Goal: Navigation & Orientation: Find specific page/section

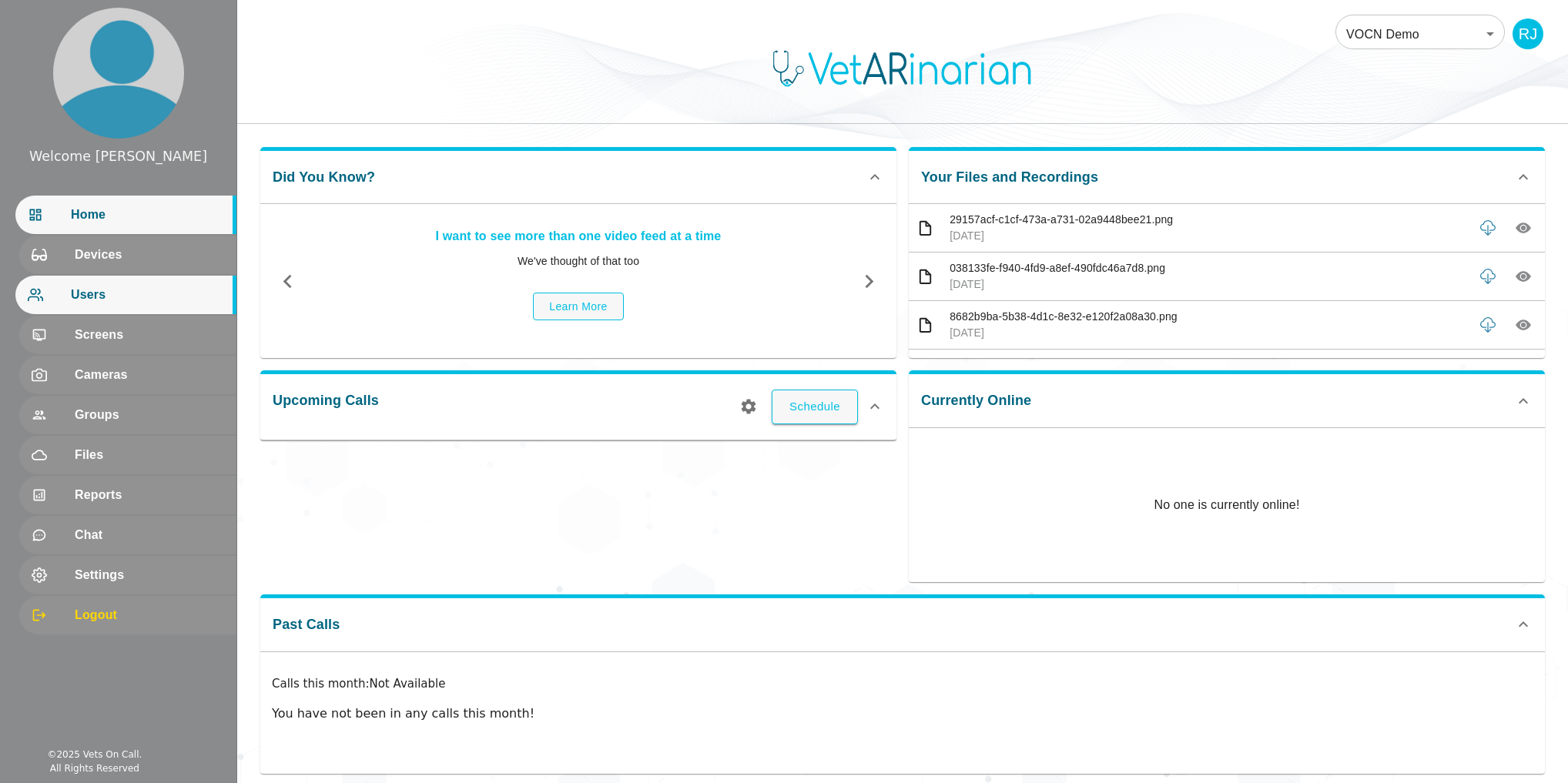
click at [95, 296] on span "Users" at bounding box center [147, 295] width 153 height 19
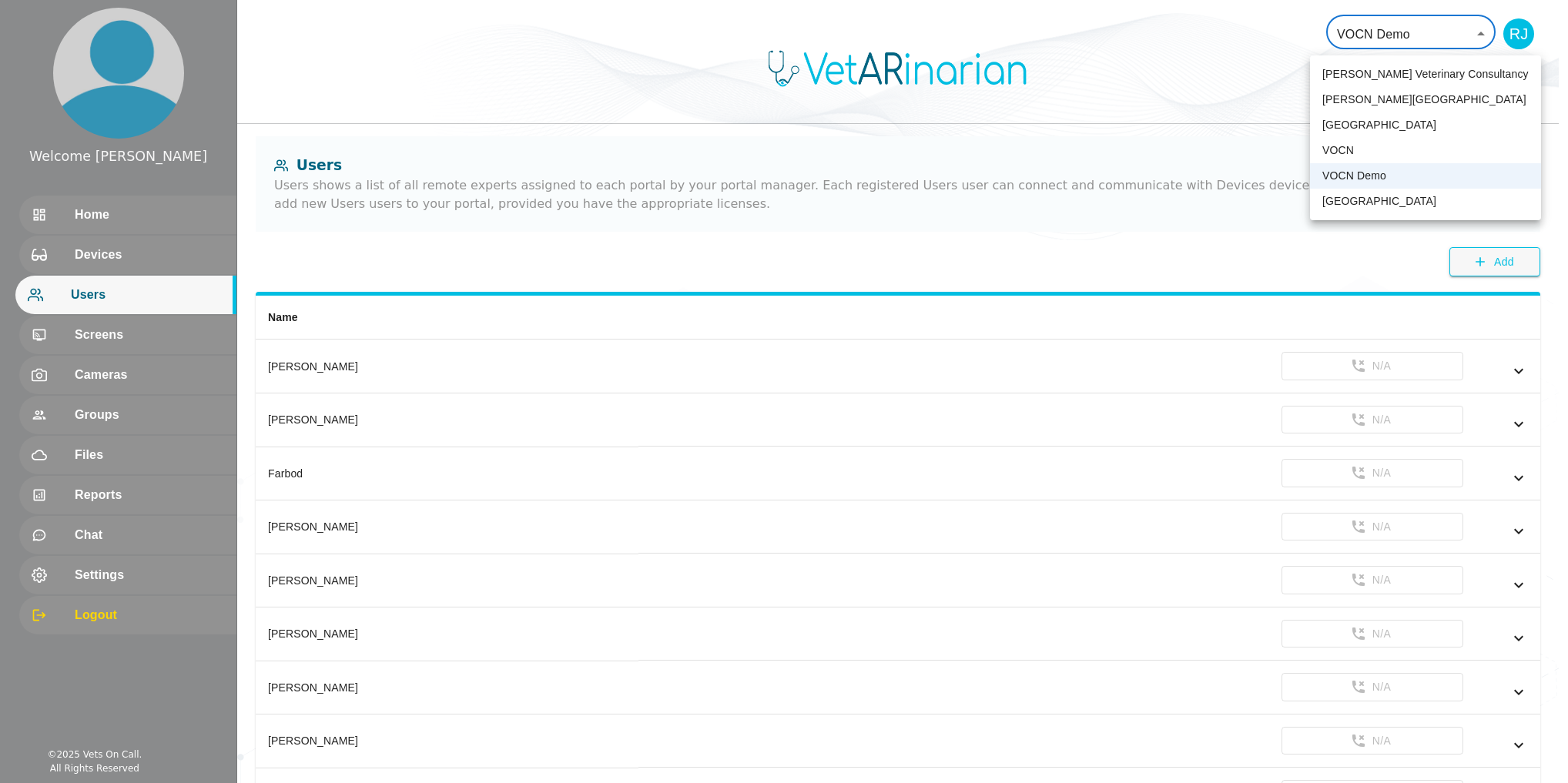
click at [1495, 38] on body "Welcome [PERSON_NAME] Home Devices Users Screens Cameras Groups Files Reports C…" at bounding box center [784, 446] width 1568 height 894
click at [1196, 262] on div at bounding box center [788, 391] width 1577 height 783
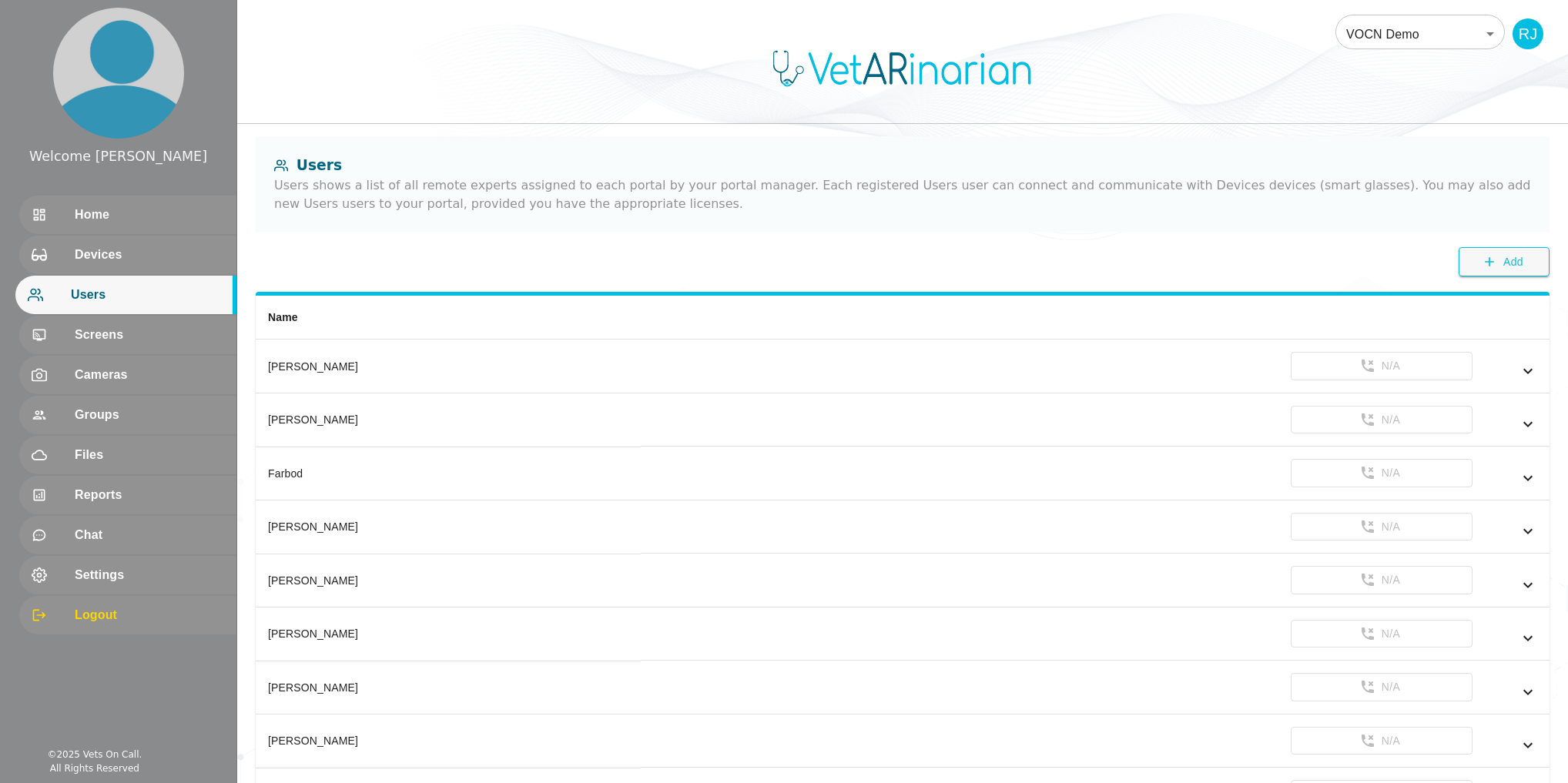
click at [612, 204] on div "Users shows a list of all remote experts assigned to each portal by your portal…" at bounding box center [903, 194] width 1257 height 37
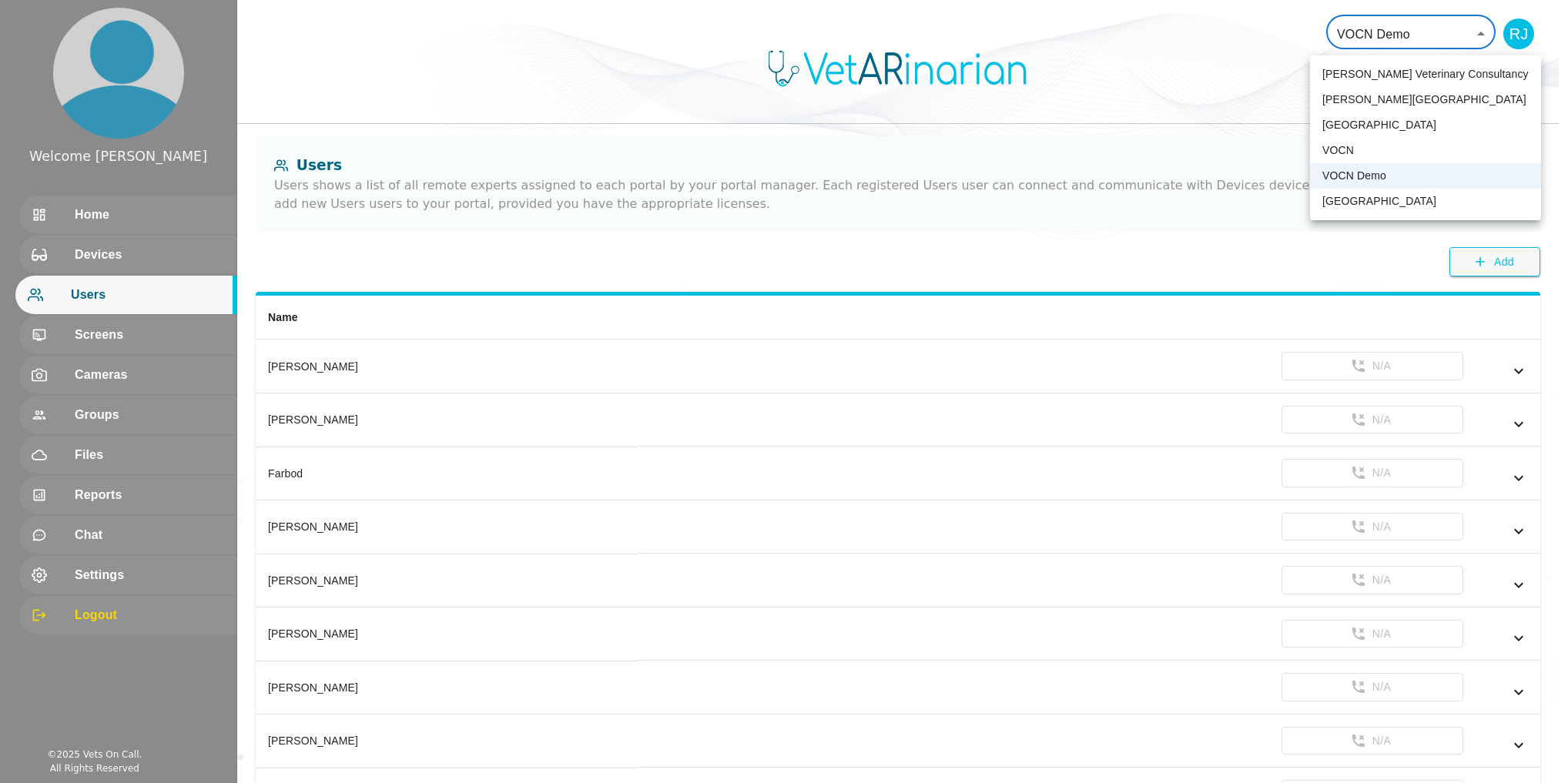
click at [1420, 33] on body "Welcome [PERSON_NAME] Home Devices Users Screens Cameras Groups Files Reports C…" at bounding box center [784, 446] width 1568 height 894
click at [1372, 96] on li "[PERSON_NAME][GEOGRAPHIC_DATA]" at bounding box center [1425, 99] width 231 height 25
type input "94"
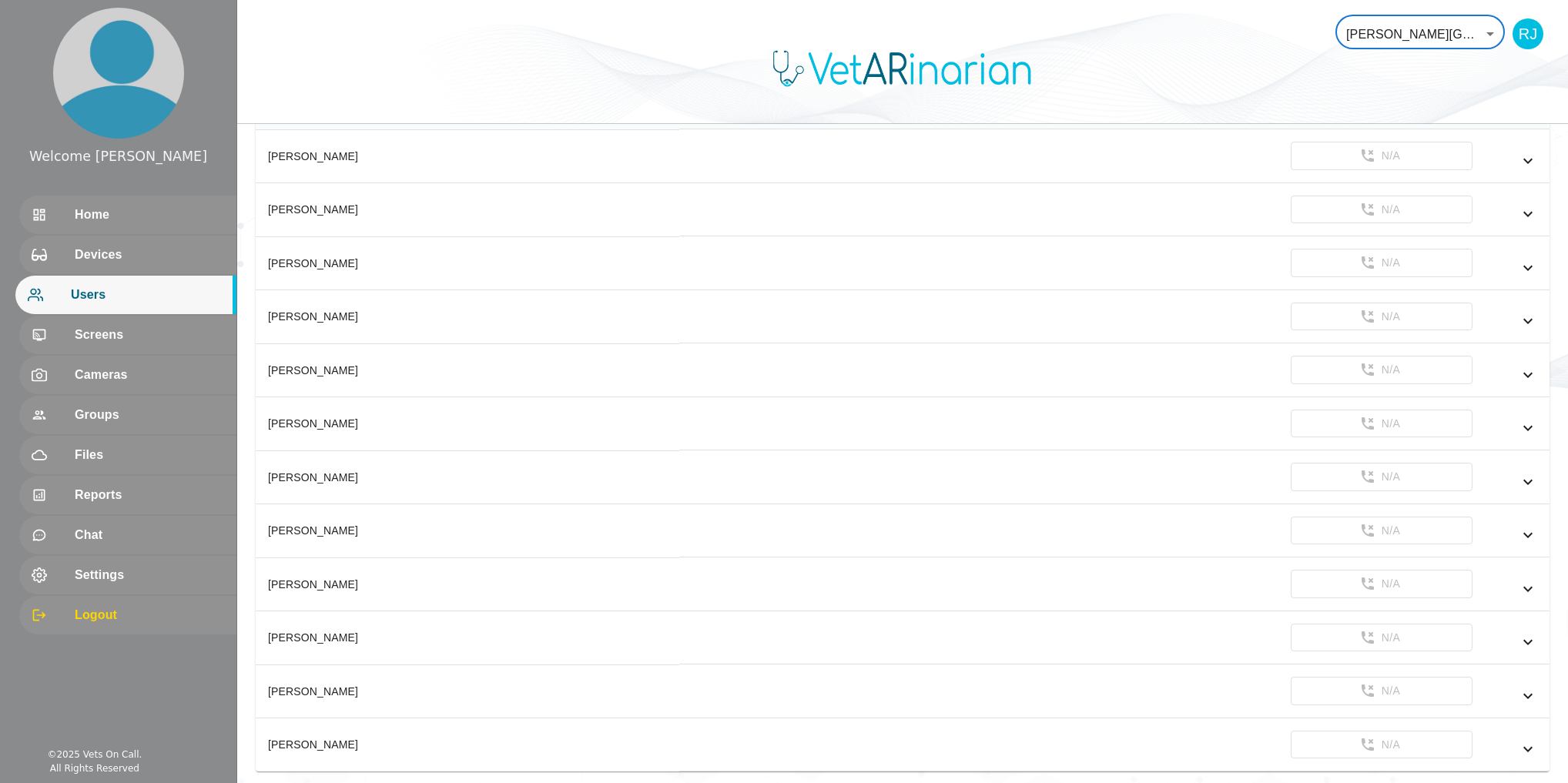
scroll to position [568, 0]
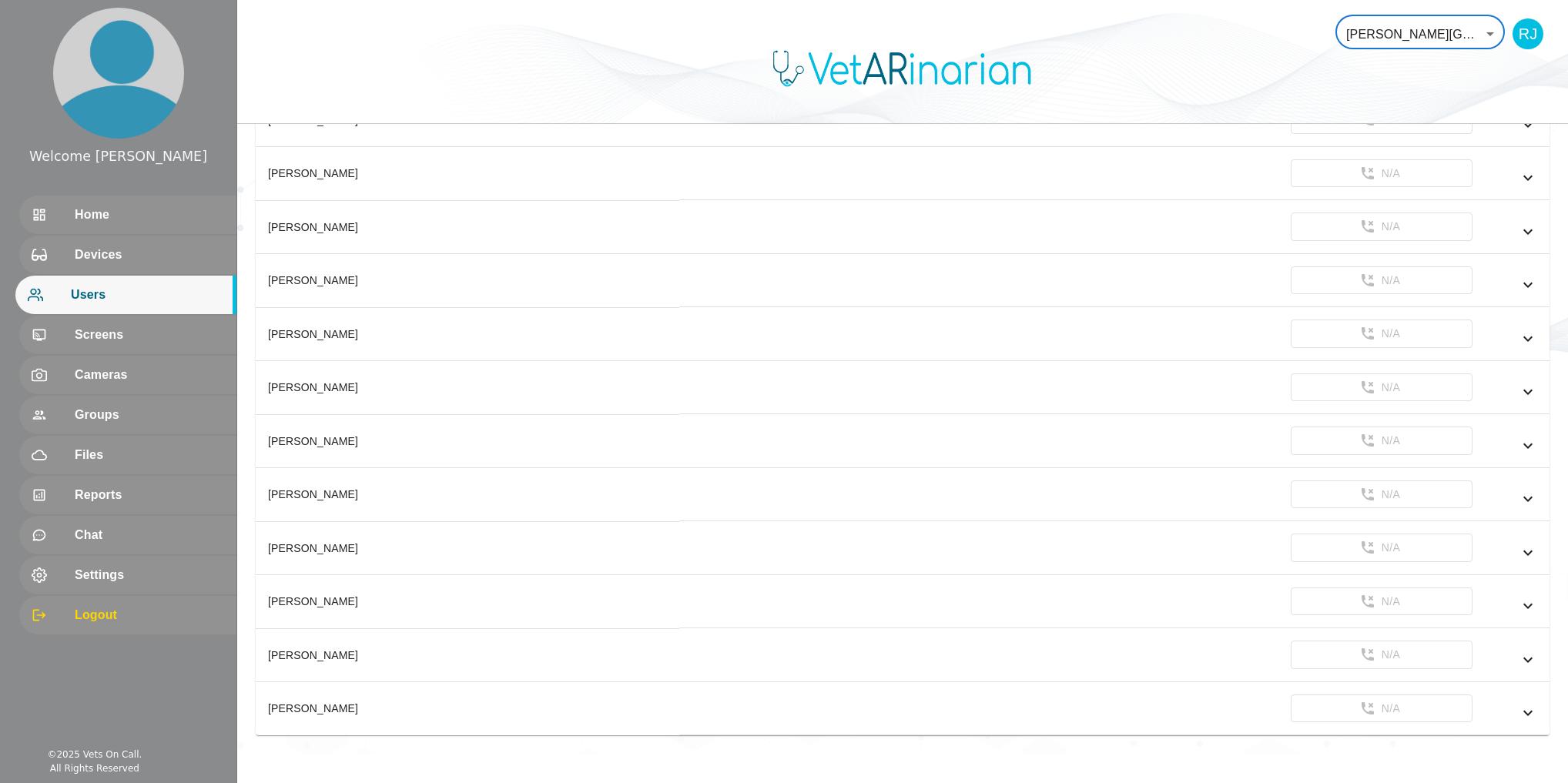
click at [1428, 25] on body "Welcome [PERSON_NAME] Home Devices Users Screens Cameras Groups Files Reports C…" at bounding box center [784, 93] width 1568 height 1322
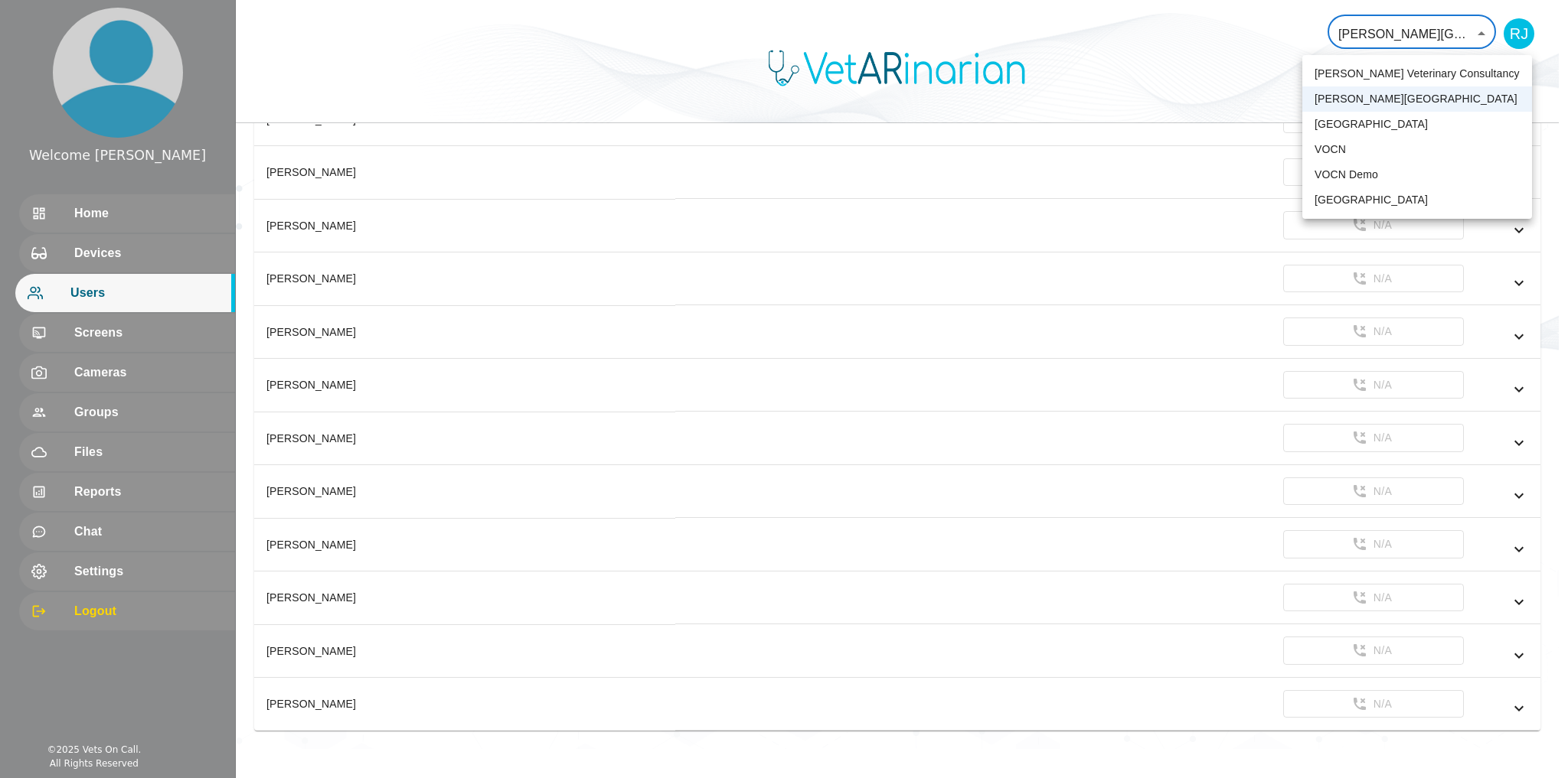
click at [1231, 60] on div at bounding box center [784, 389] width 1568 height 778
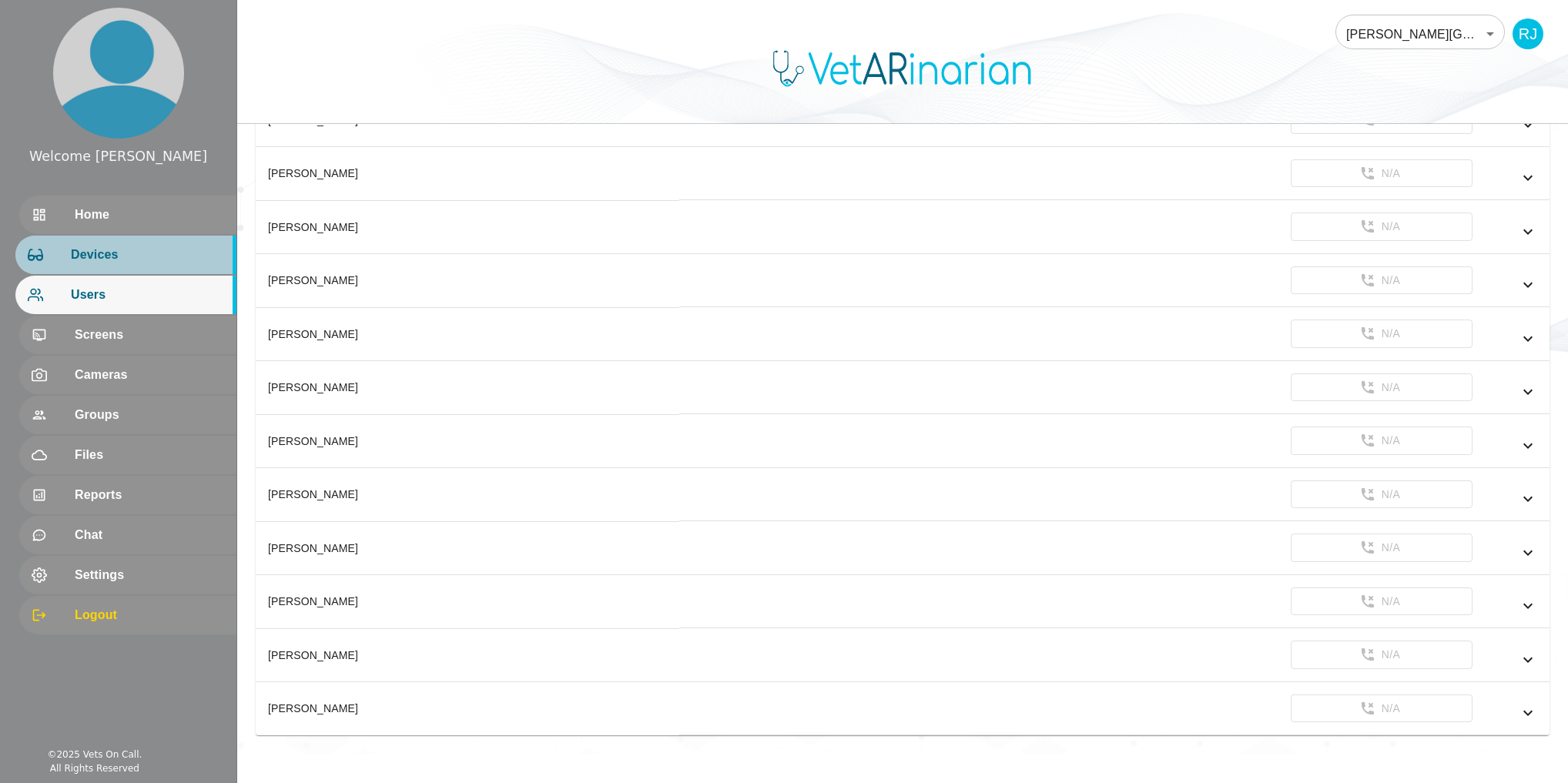
click at [123, 255] on span "Devices" at bounding box center [147, 255] width 153 height 19
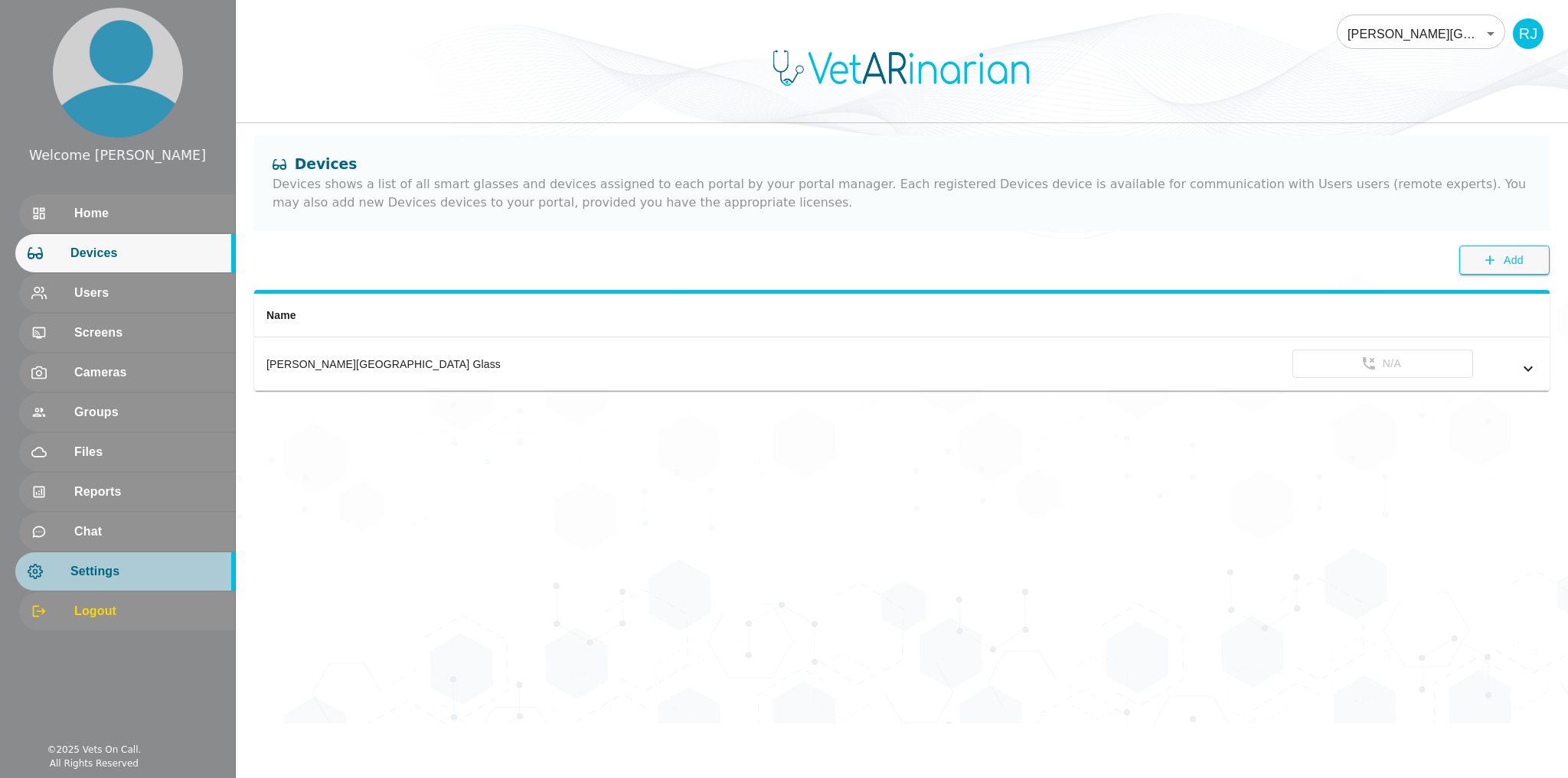
click at [124, 578] on span "Settings" at bounding box center [147, 572] width 152 height 19
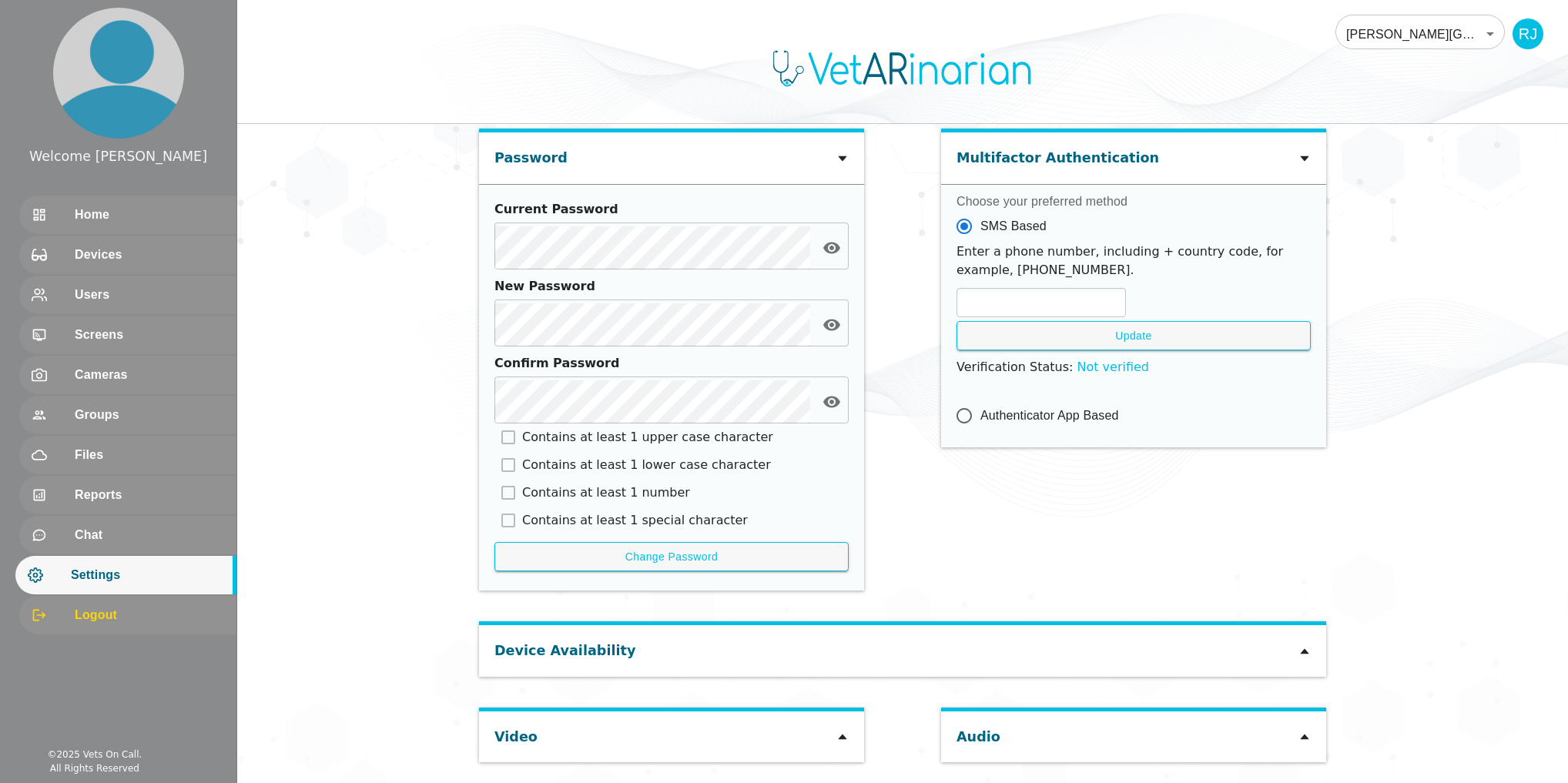
scroll to position [555, 0]
click at [99, 367] on span "Cameras" at bounding box center [147, 375] width 153 height 19
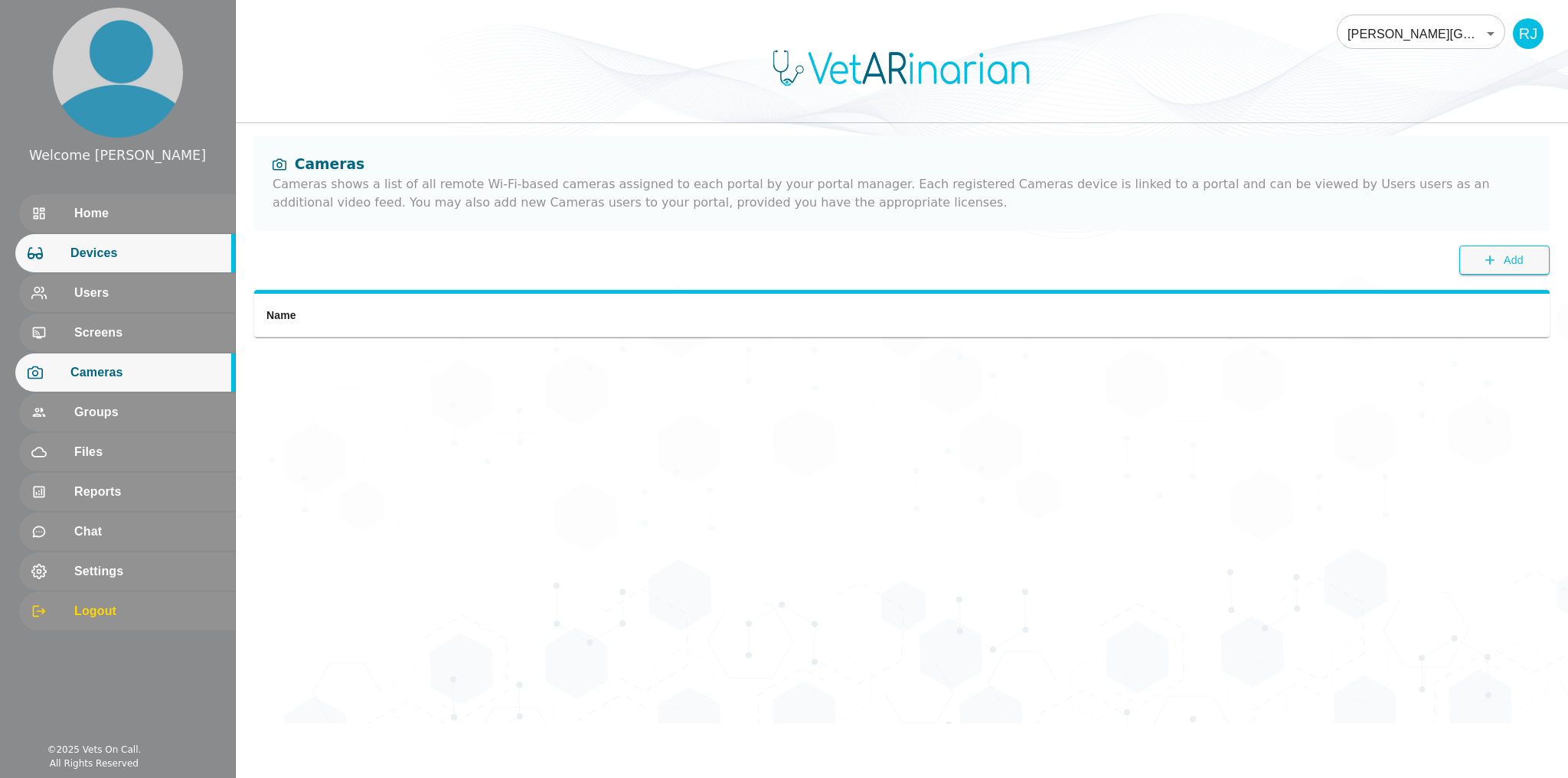
click at [126, 254] on span "Devices" at bounding box center [147, 253] width 152 height 19
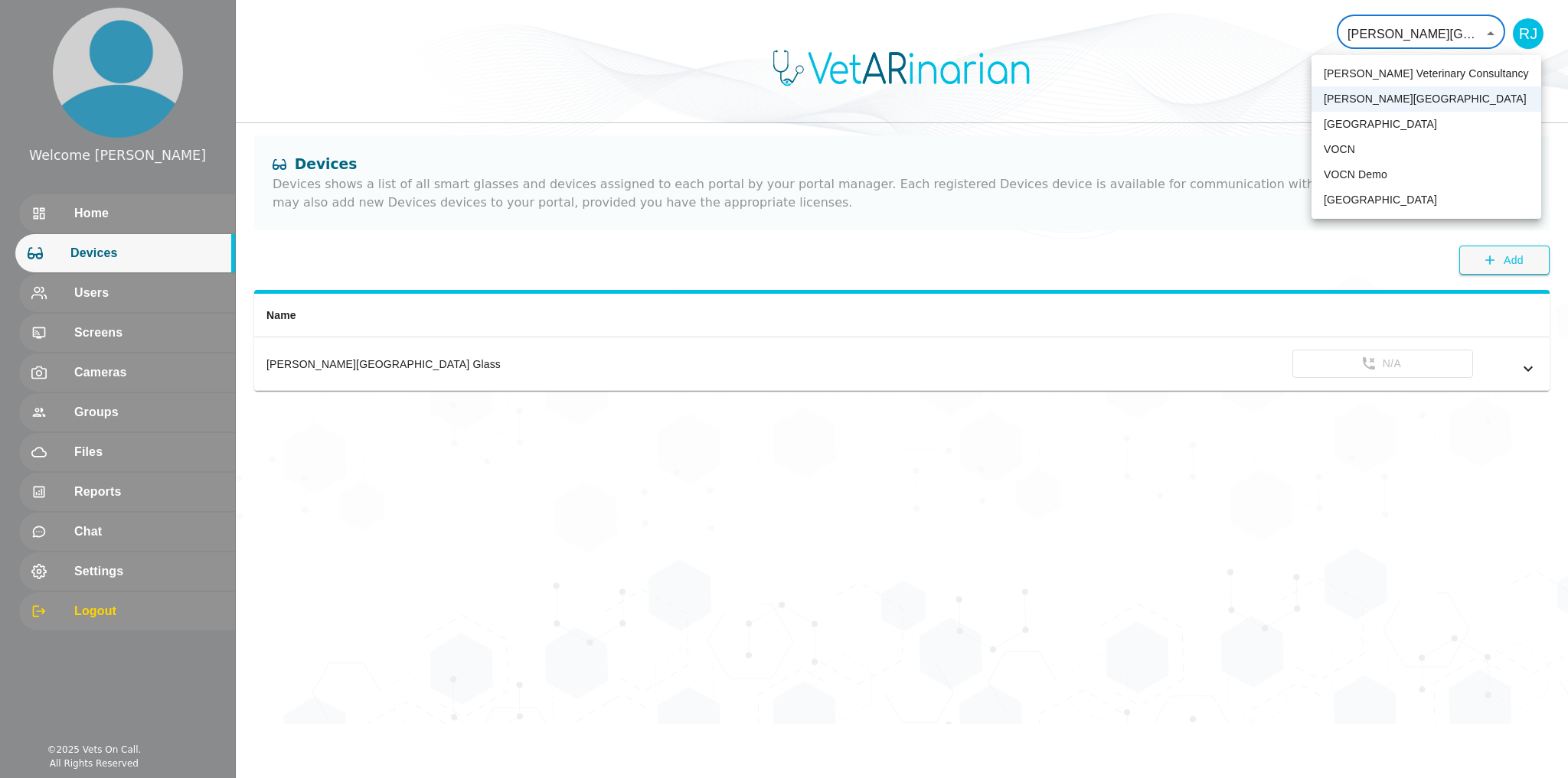
click at [1403, 34] on body "Welcome [PERSON_NAME] Home Devices Users Screens Cameras Groups Files Reports C…" at bounding box center [784, 362] width 1568 height 724
click at [1353, 122] on li "[GEOGRAPHIC_DATA]" at bounding box center [1426, 124] width 230 height 25
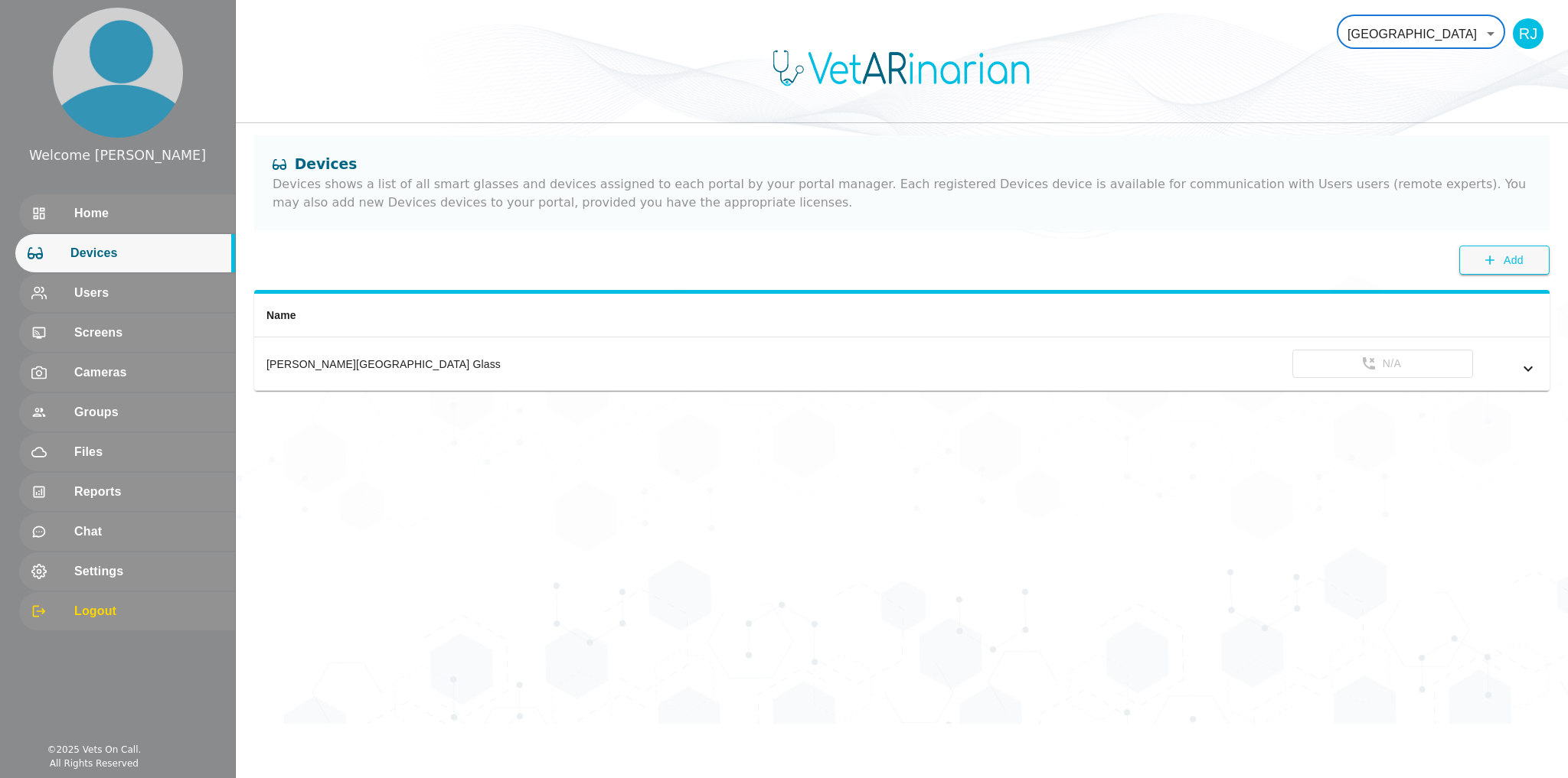
type input "191"
